Goal: Navigation & Orientation: Find specific page/section

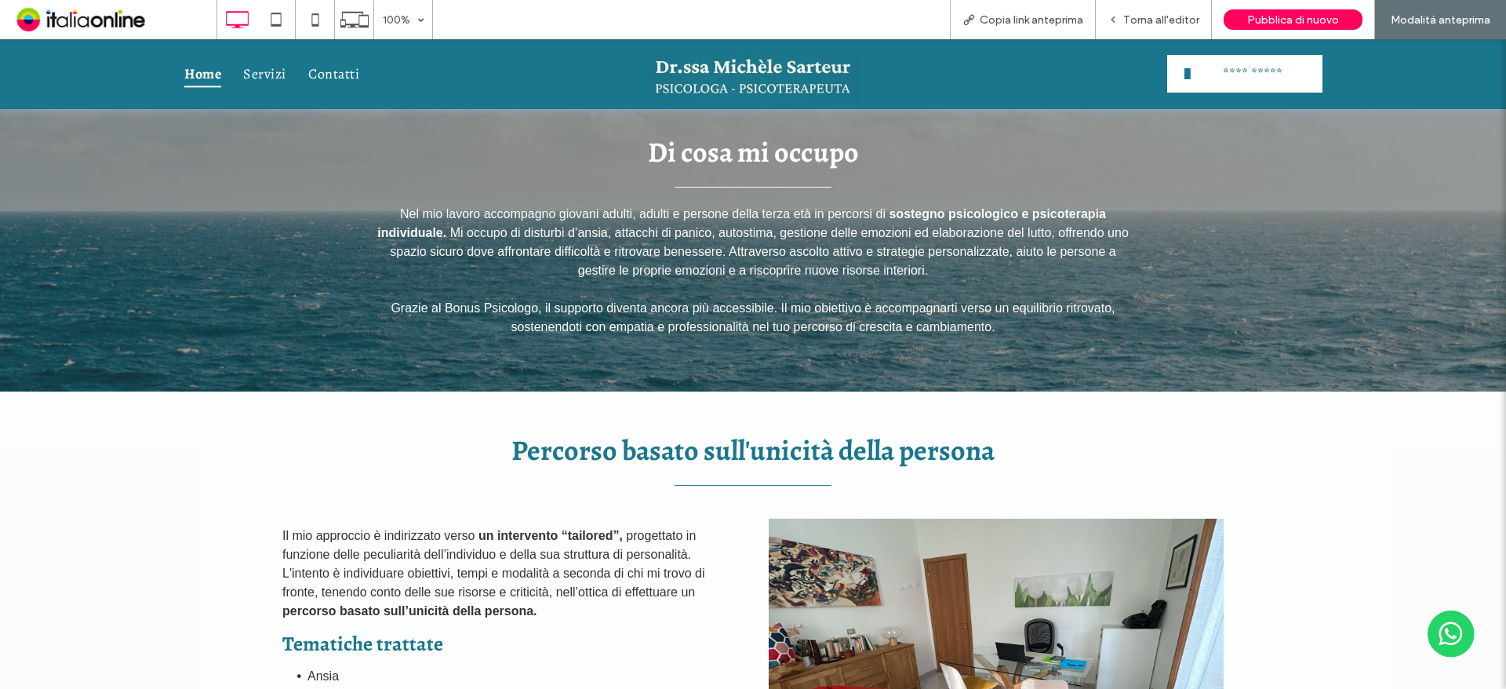
scroll to position [1325, 0]
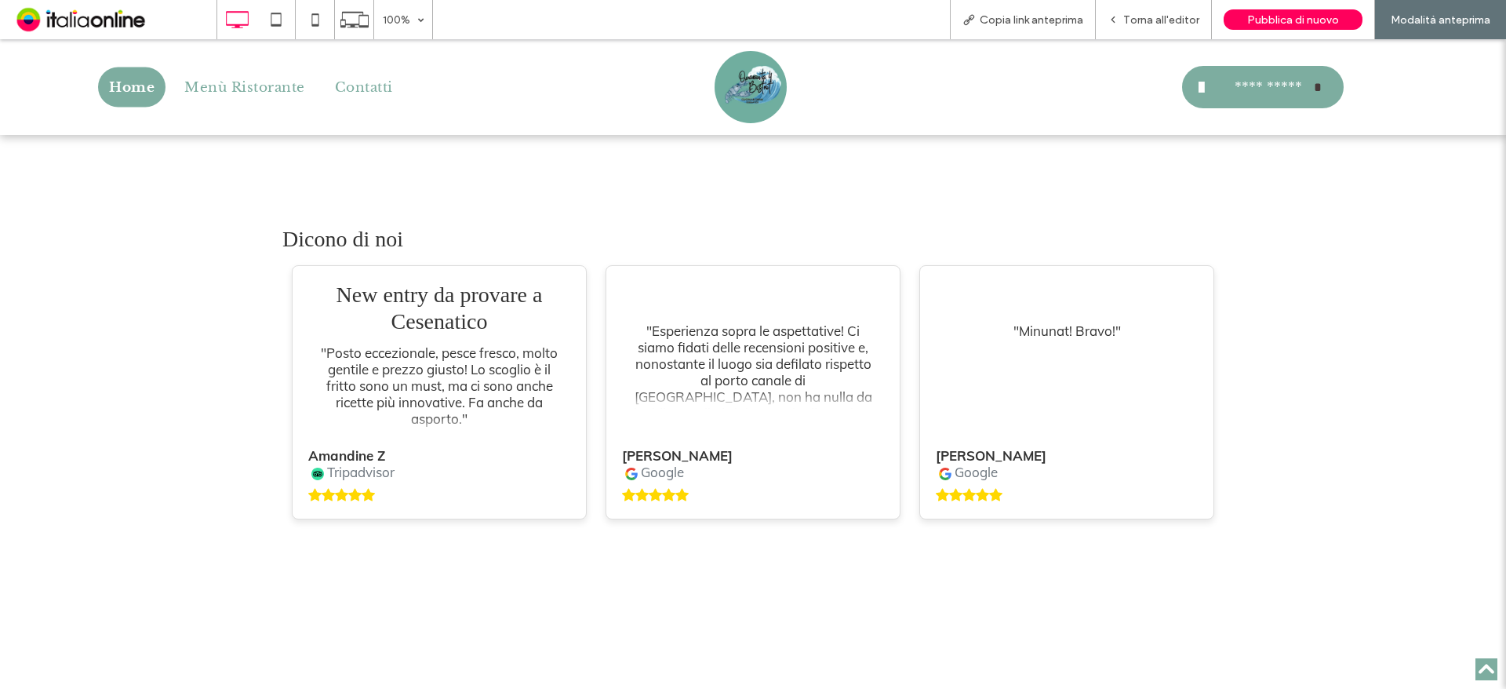
scroll to position [3942, 0]
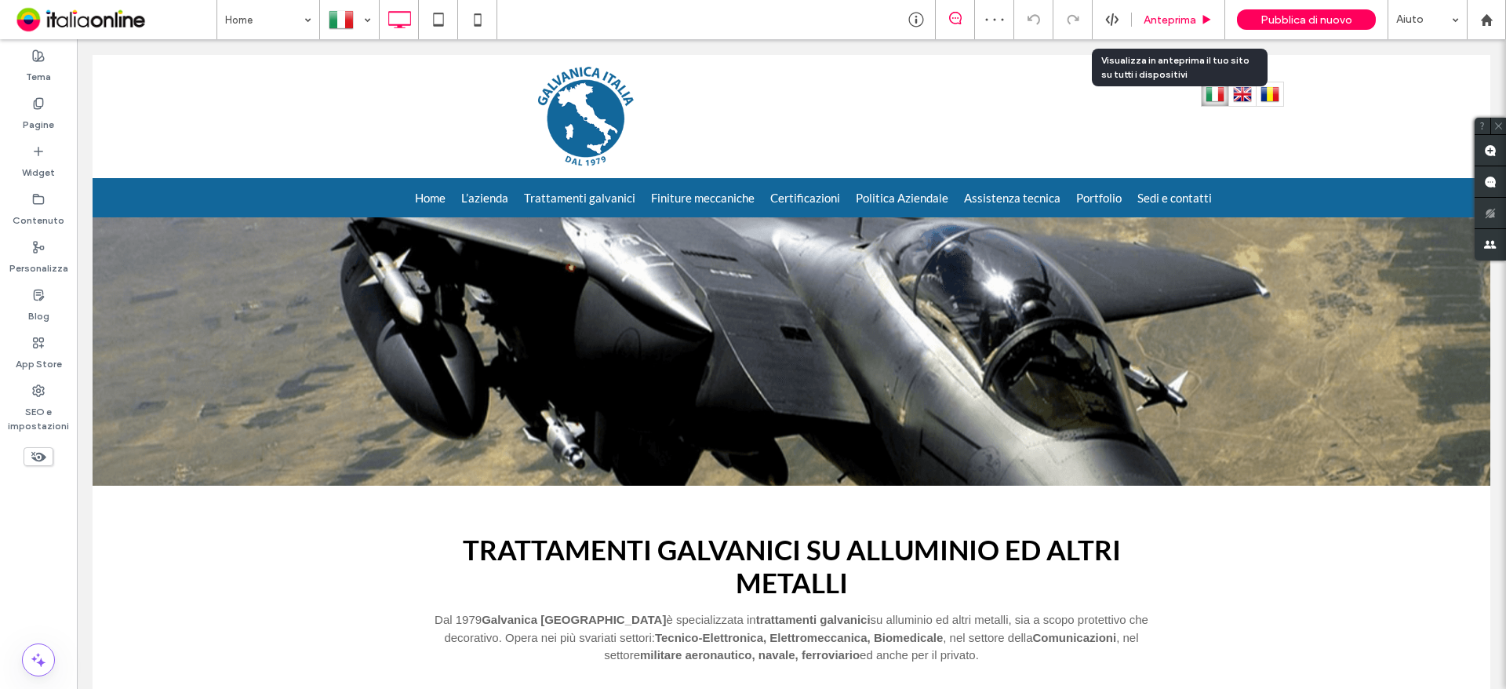
click at [1176, 24] on span "Anteprima" at bounding box center [1169, 19] width 53 height 13
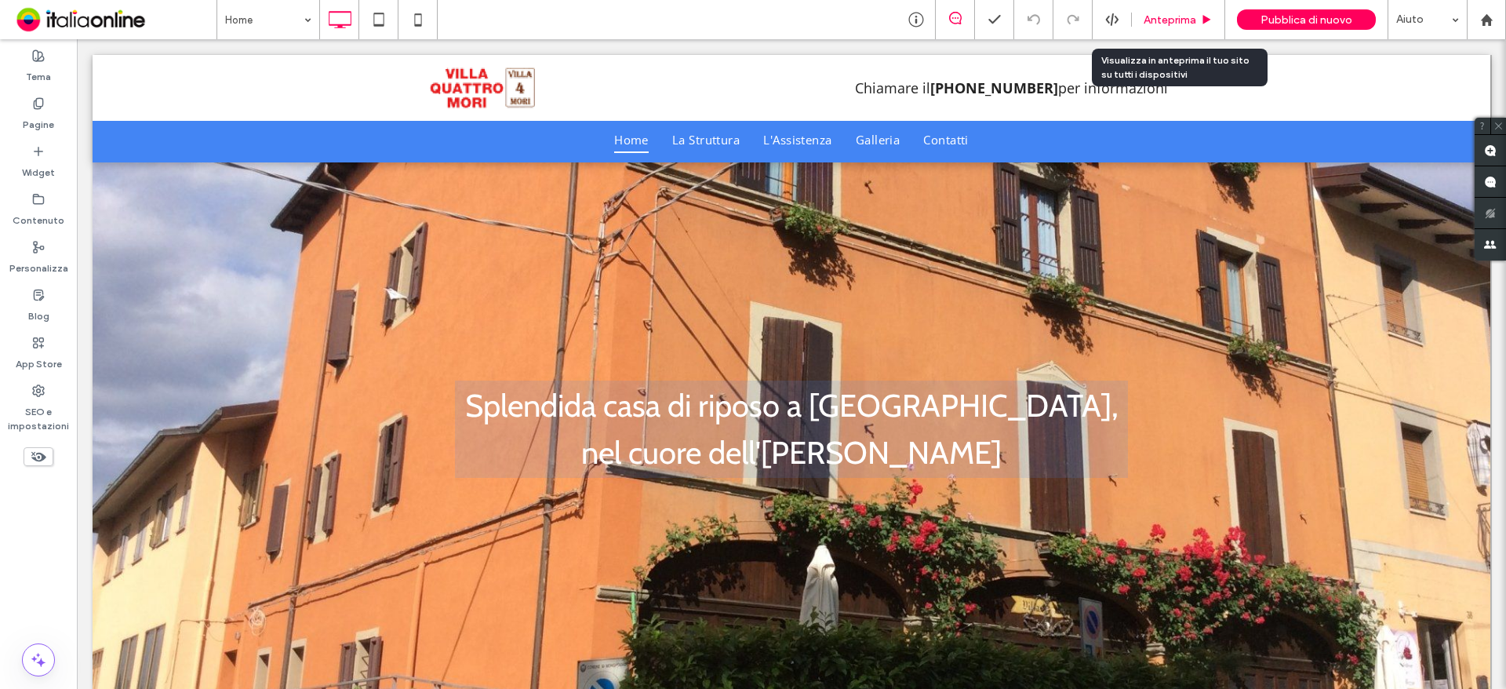
click at [1183, 27] on div "Anteprima" at bounding box center [1178, 19] width 93 height 39
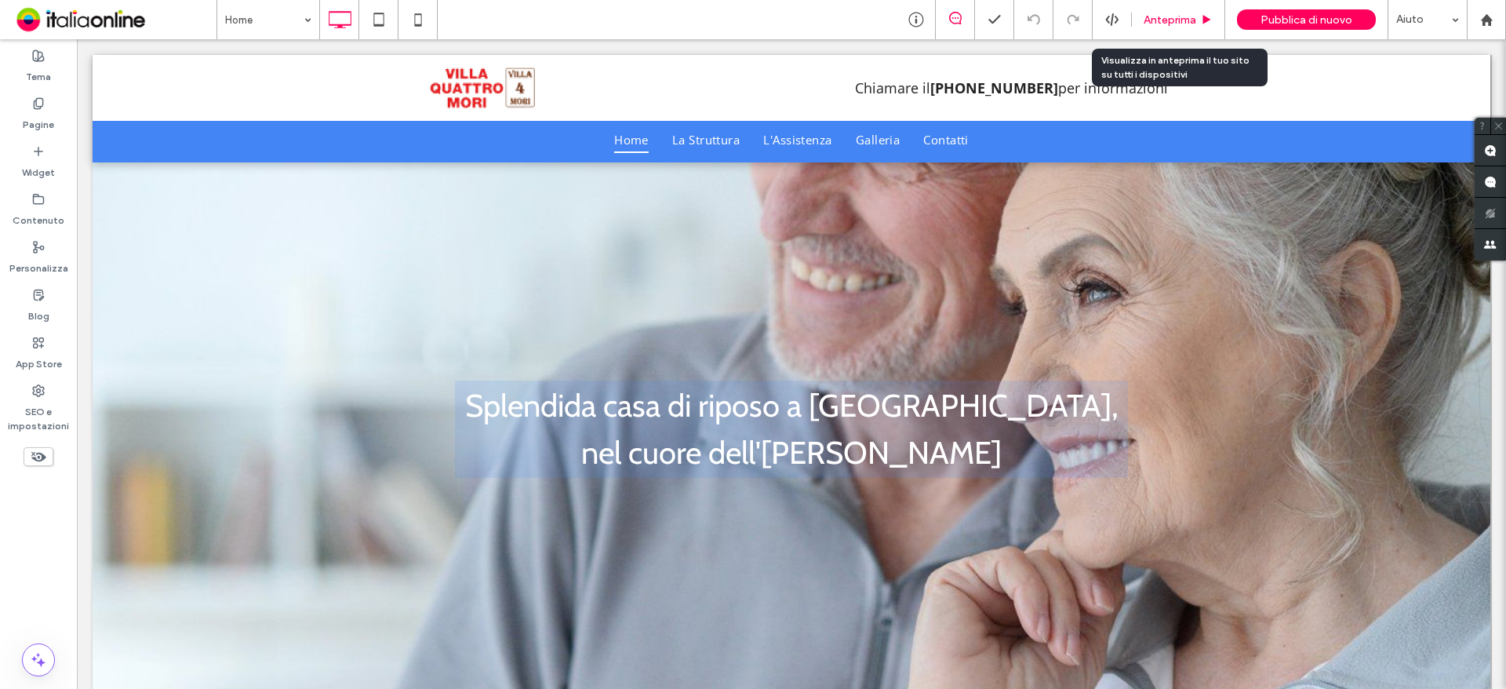
click at [1180, 29] on div "Anteprima" at bounding box center [1178, 19] width 93 height 39
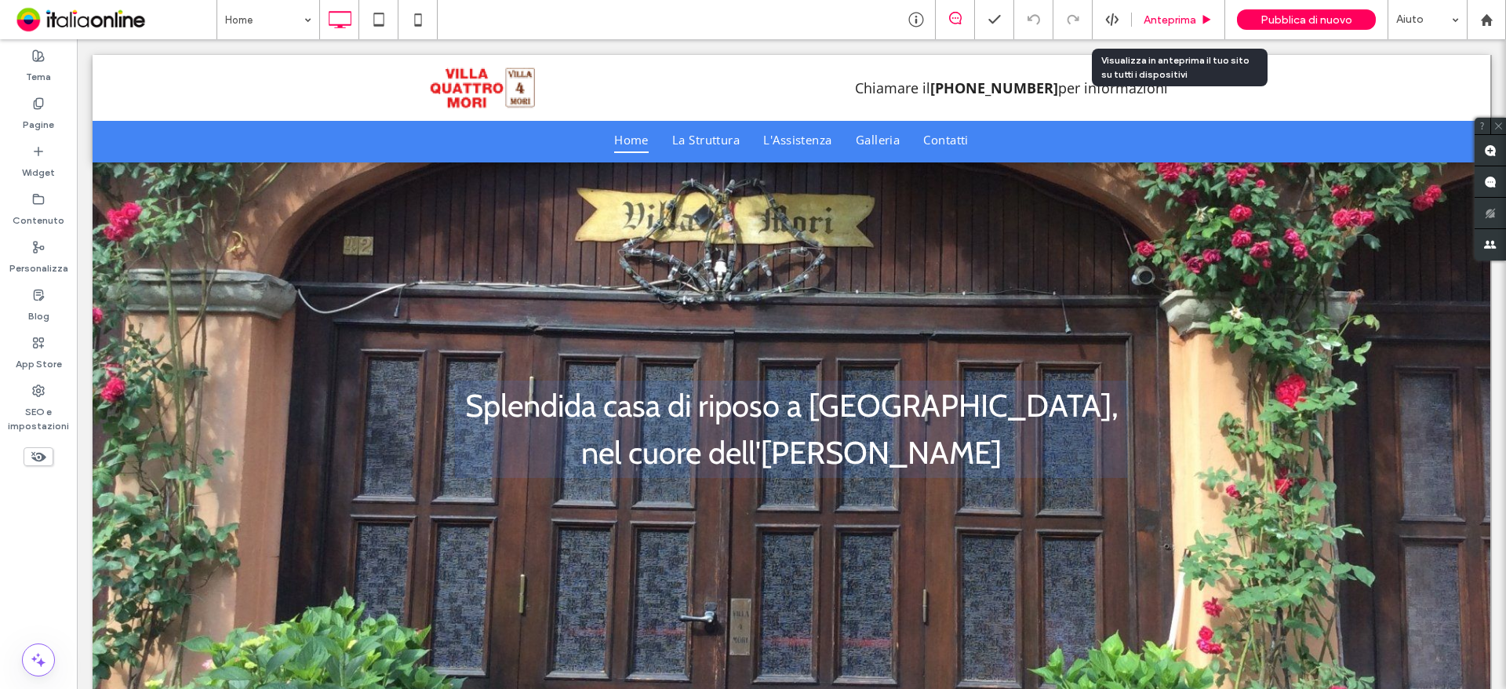
click at [1152, 22] on span "Anteprima" at bounding box center [1169, 19] width 53 height 13
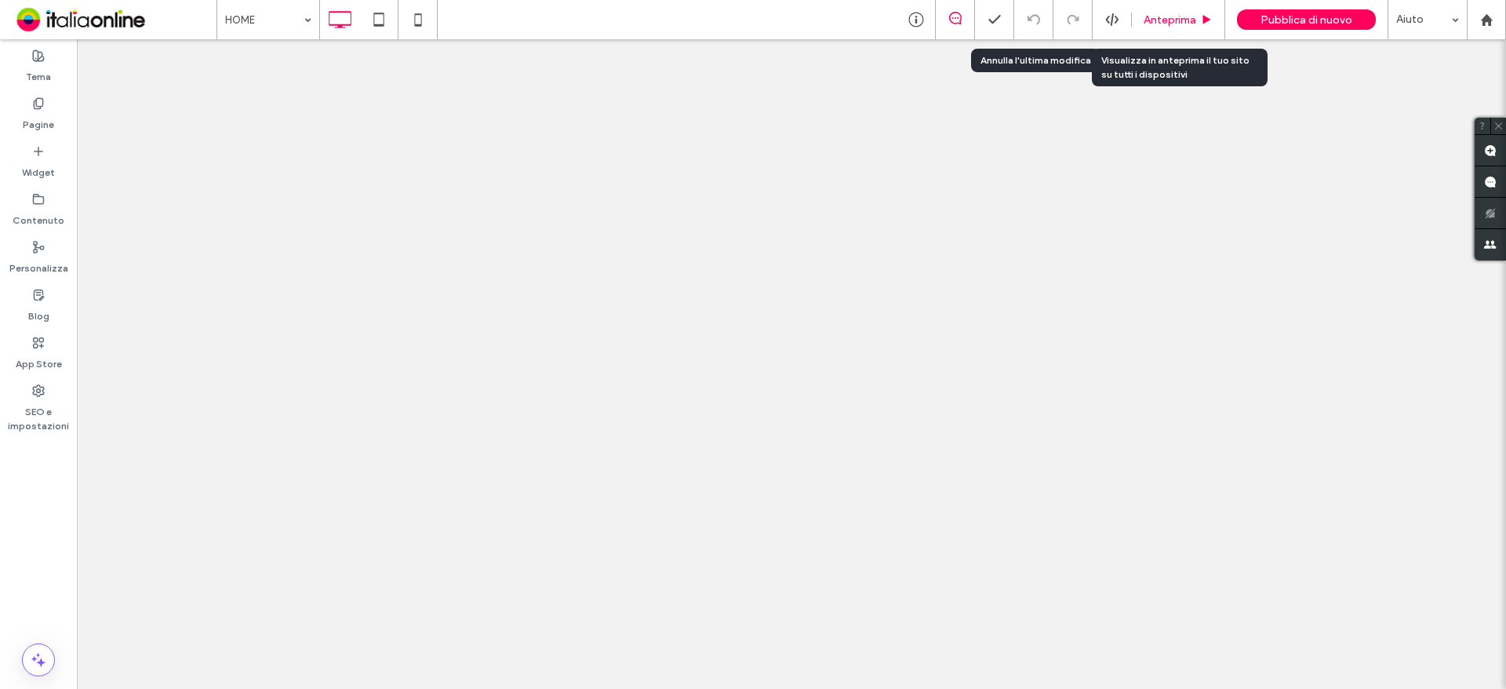
click at [1169, 8] on div "Anteprima" at bounding box center [1178, 19] width 93 height 39
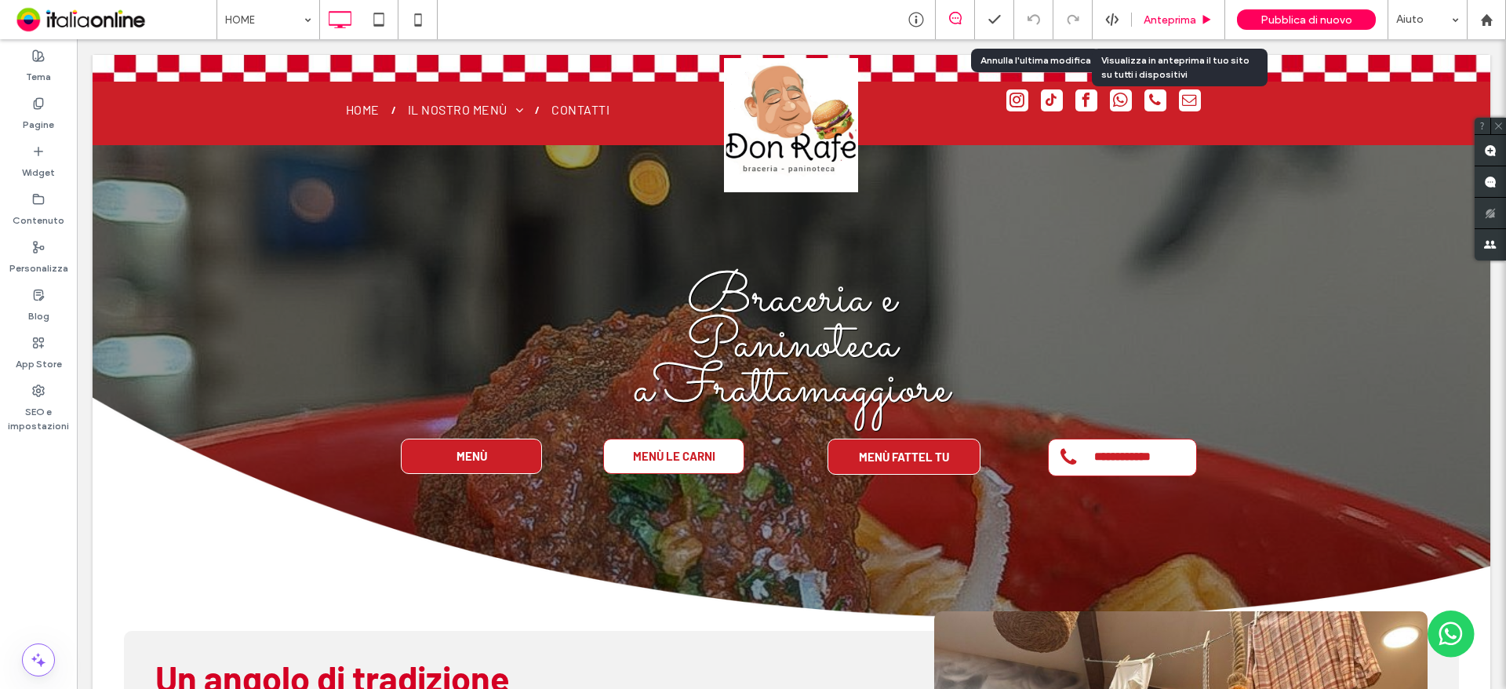
click at [1174, 29] on div "Anteprima" at bounding box center [1178, 19] width 93 height 39
click at [1178, 10] on div "Anteprima" at bounding box center [1178, 19] width 93 height 39
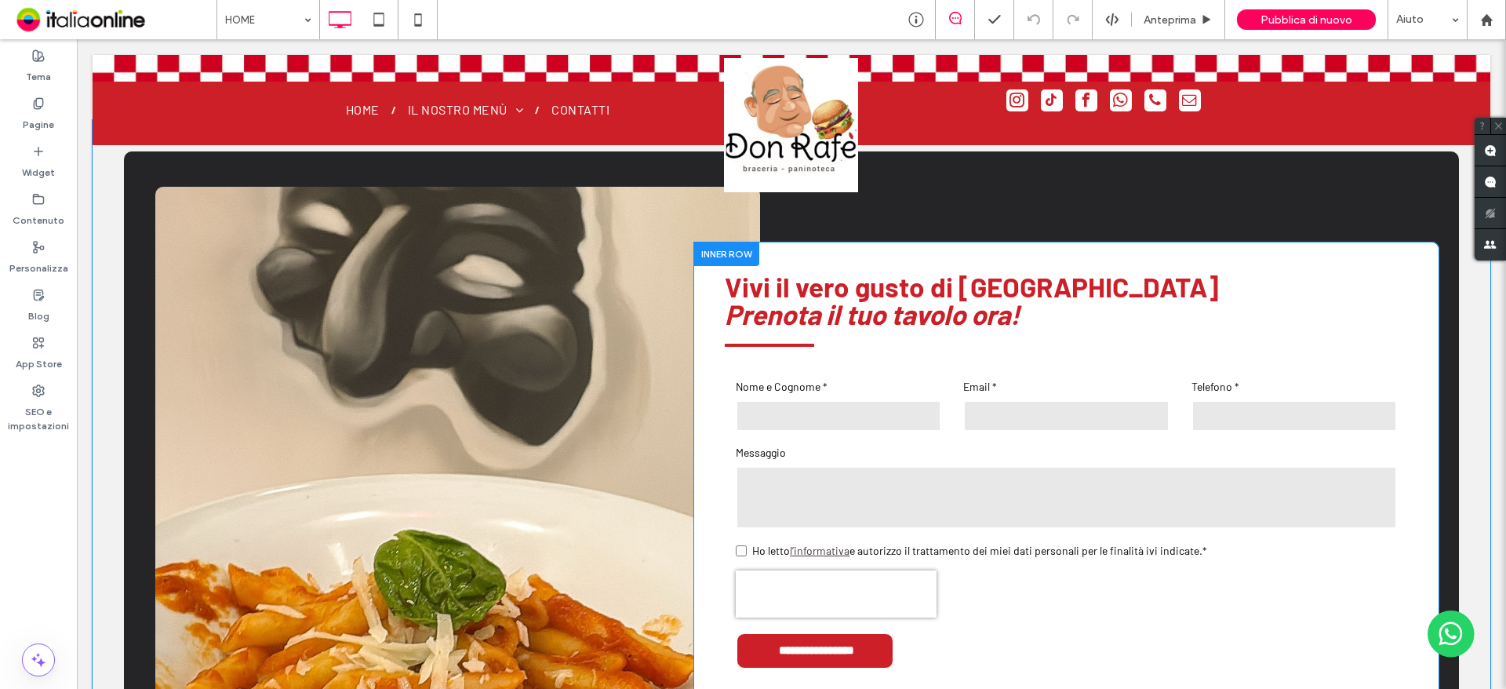
scroll to position [3294, 0]
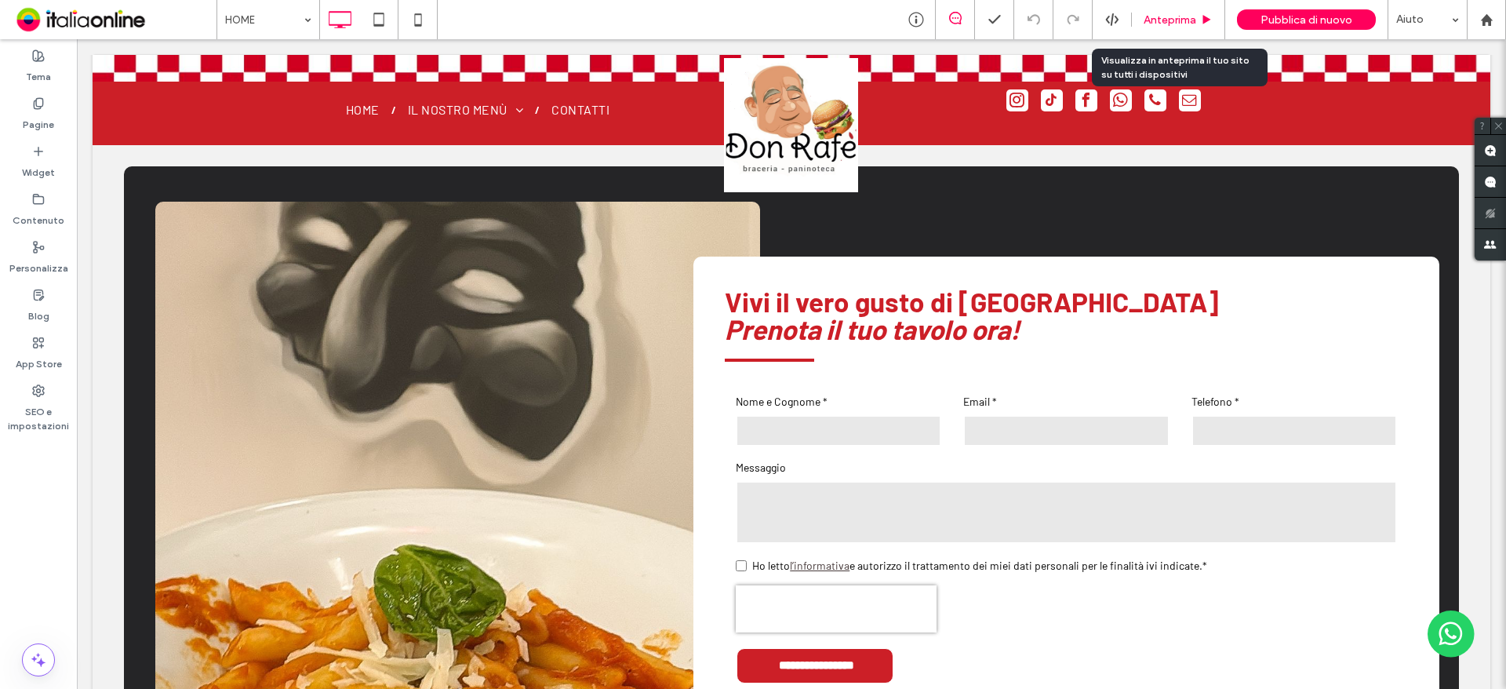
click at [1169, 9] on div "Anteprima" at bounding box center [1178, 19] width 93 height 39
click at [1183, 20] on span "Anteprima" at bounding box center [1169, 19] width 53 height 13
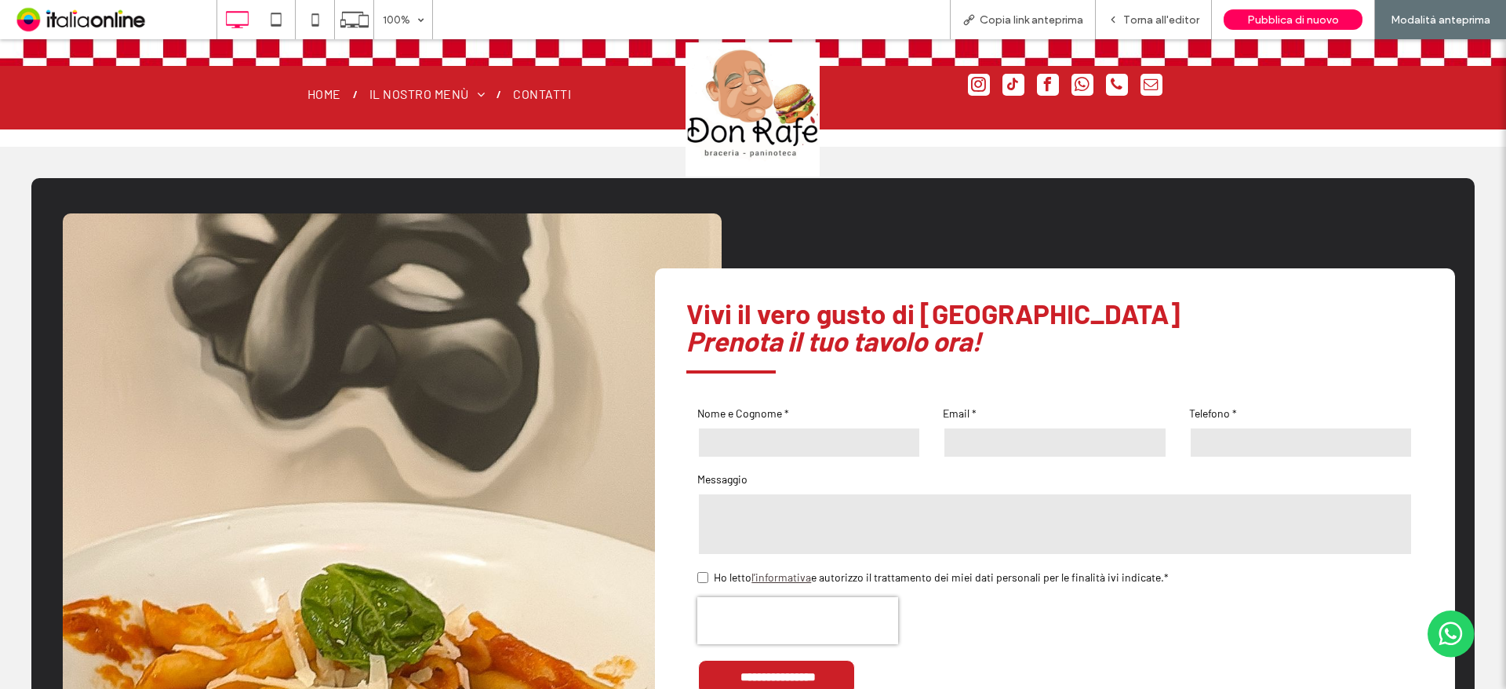
scroll to position [3439, 0]
